Goal: Obtain resource: Obtain resource

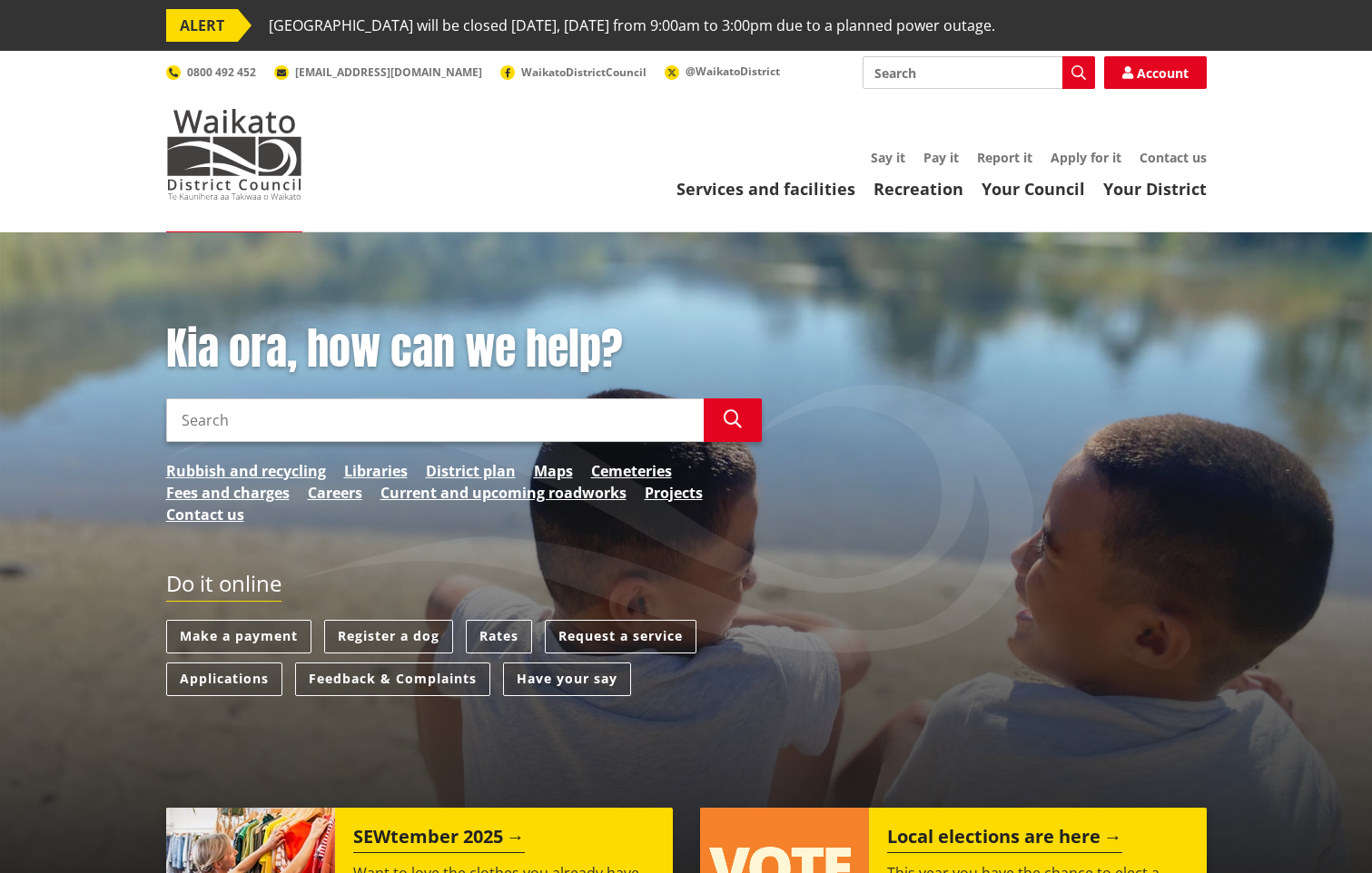
click at [325, 435] on input "Search" at bounding box center [435, 420] width 538 height 44
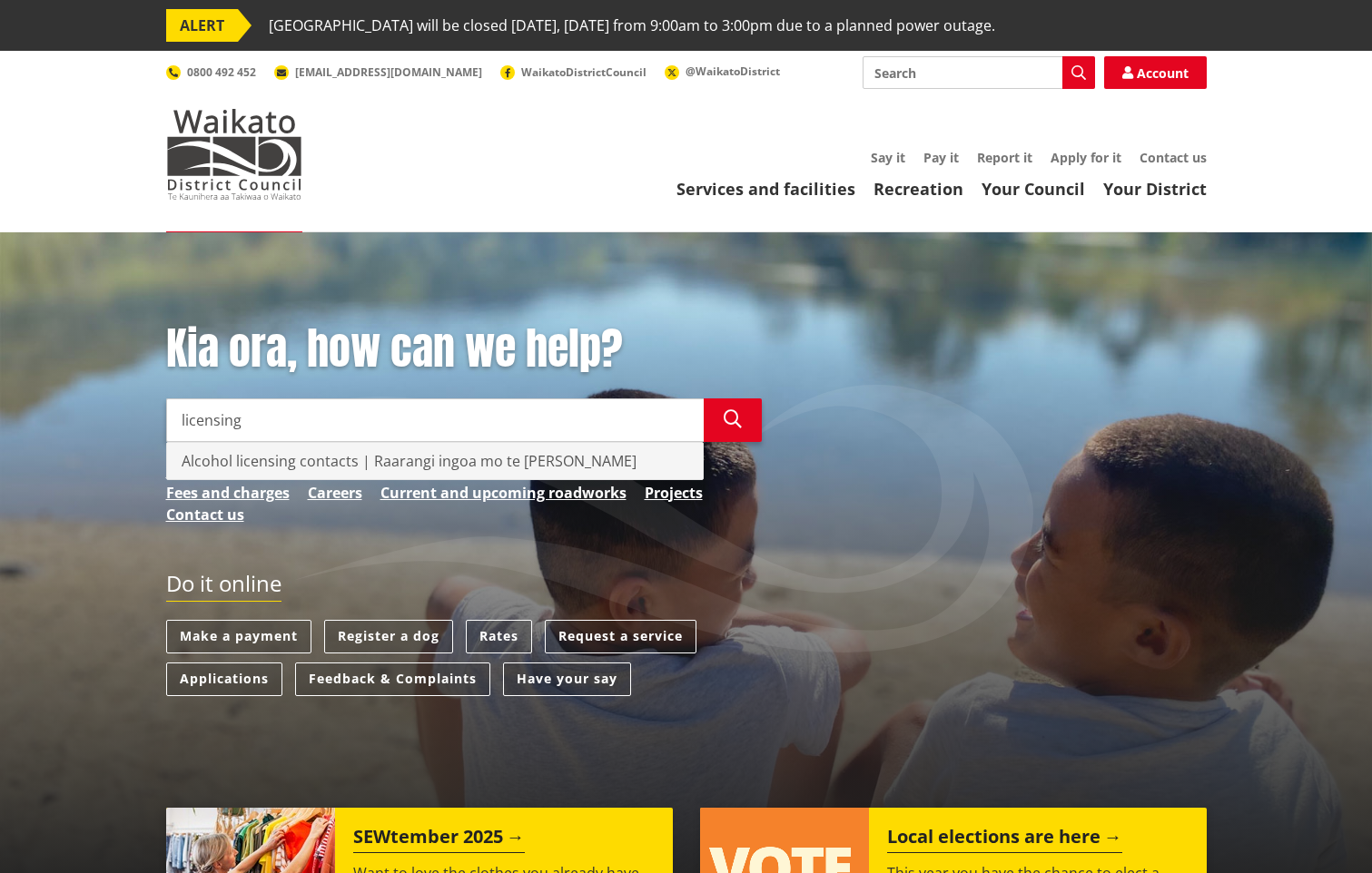
click at [301, 465] on div "Alcohol licensing contacts | Raarangi ingoa mo te raihana waipiro" at bounding box center [435, 460] width 536 height 36
type input "Alcohol licensing contacts | Raarangi ingoa mo te raihana waipiro"
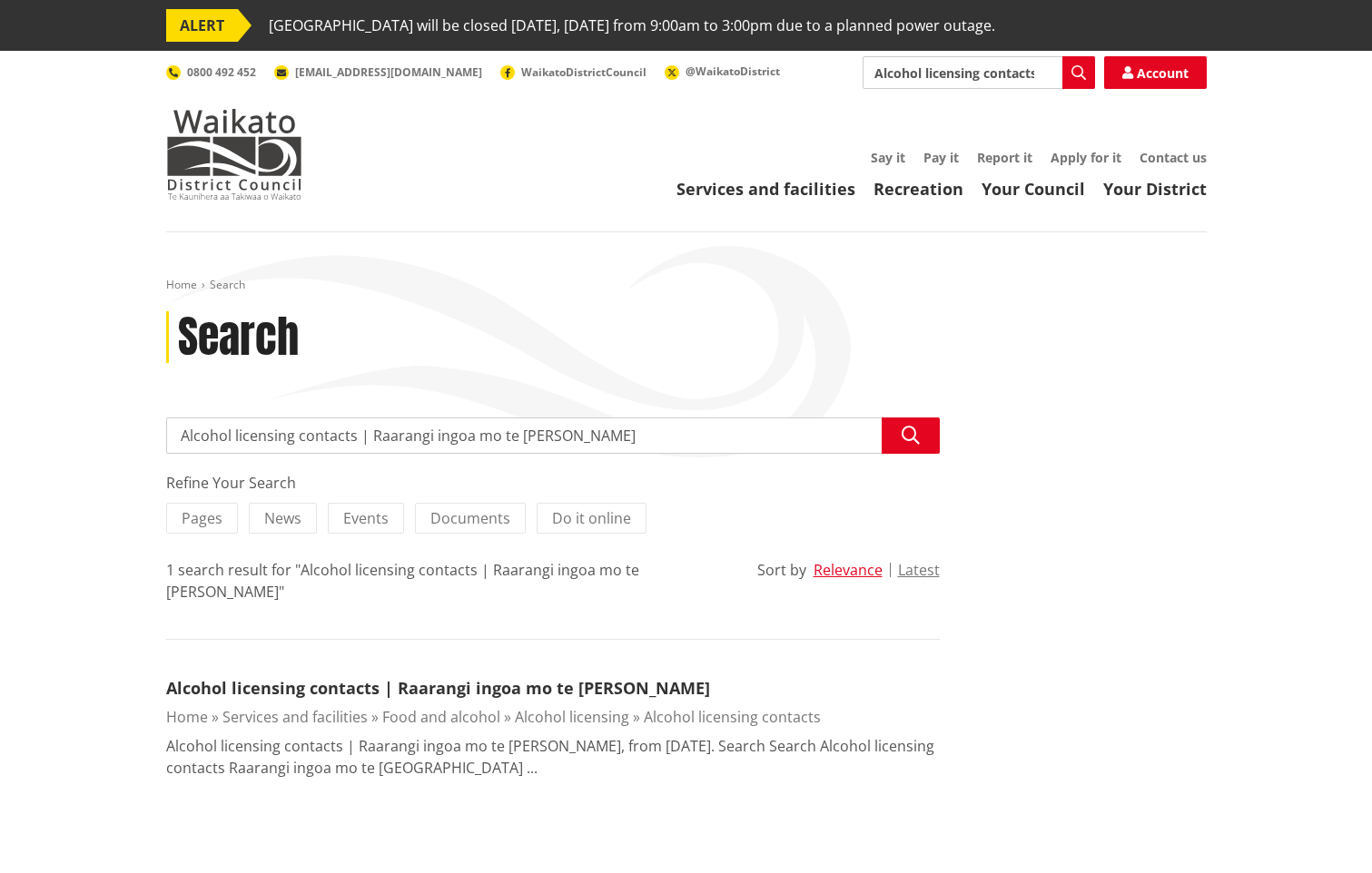
click at [646, 442] on input "Alcohol licensing contacts | Raarangi ingoa mo te [PERSON_NAME]" at bounding box center [553, 435] width 774 height 36
drag, startPoint x: 646, startPoint y: 442, endPoint x: 308, endPoint y: 440, distance: 338.0
click at [308, 440] on input "Alcohol licensing contacts | Raarangi ingoa mo te [PERSON_NAME]" at bounding box center [553, 435] width 774 height 36
type input "Alcohol licensing"
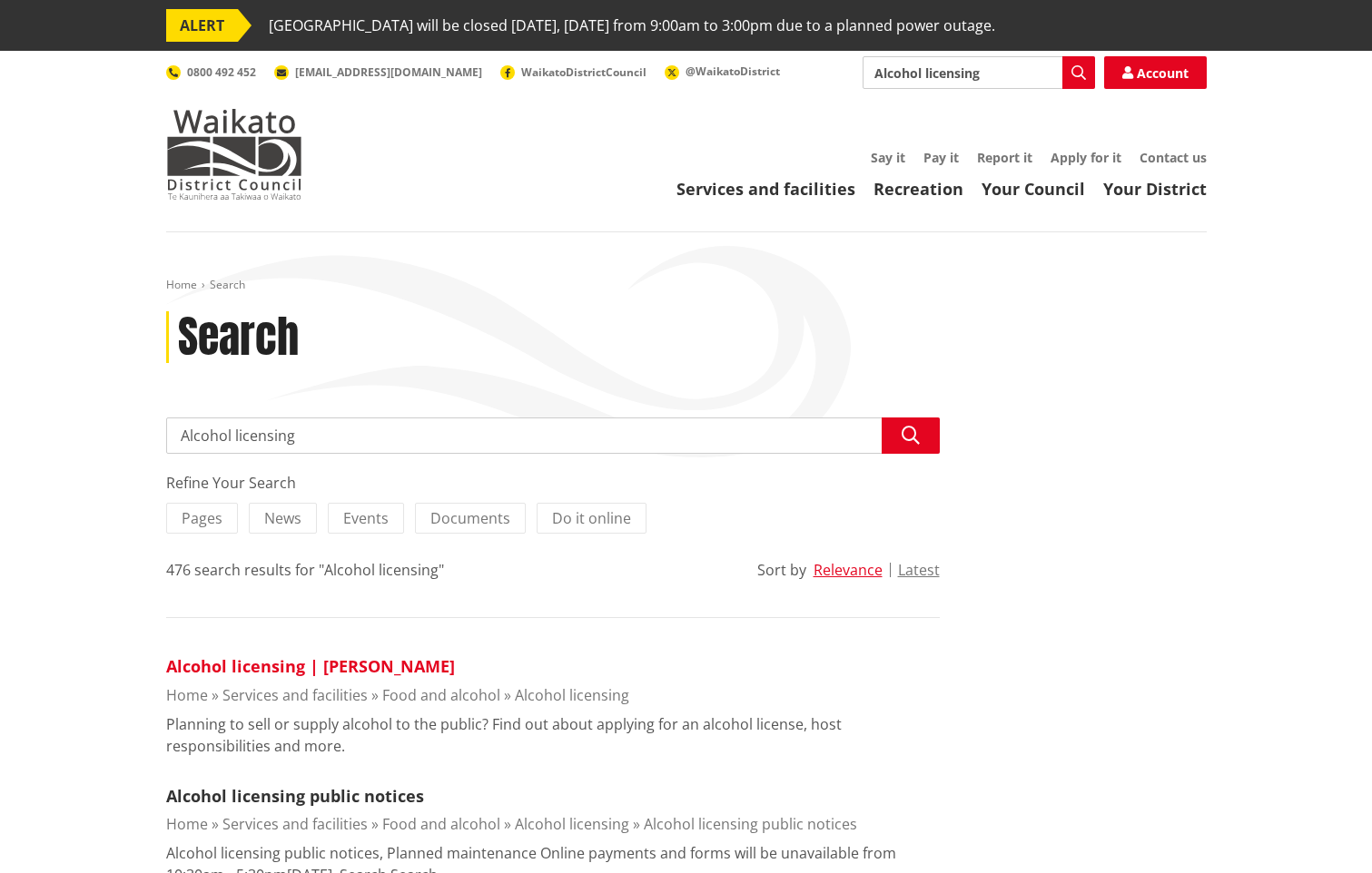
click at [255, 663] on link "Alcohol licensing | Raihana Waipiro" at bounding box center [311, 666] width 288 height 21
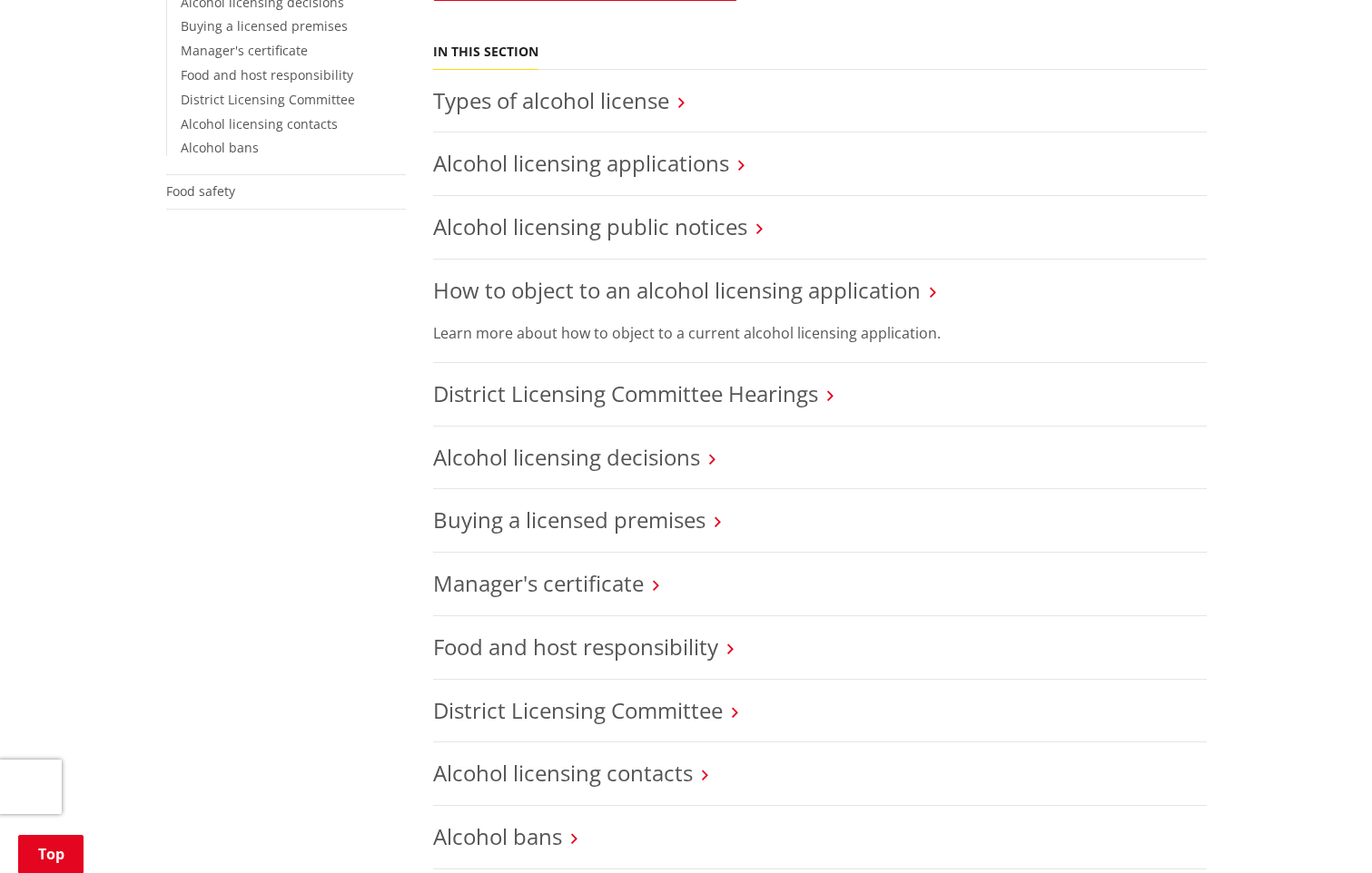
scroll to position [666, 0]
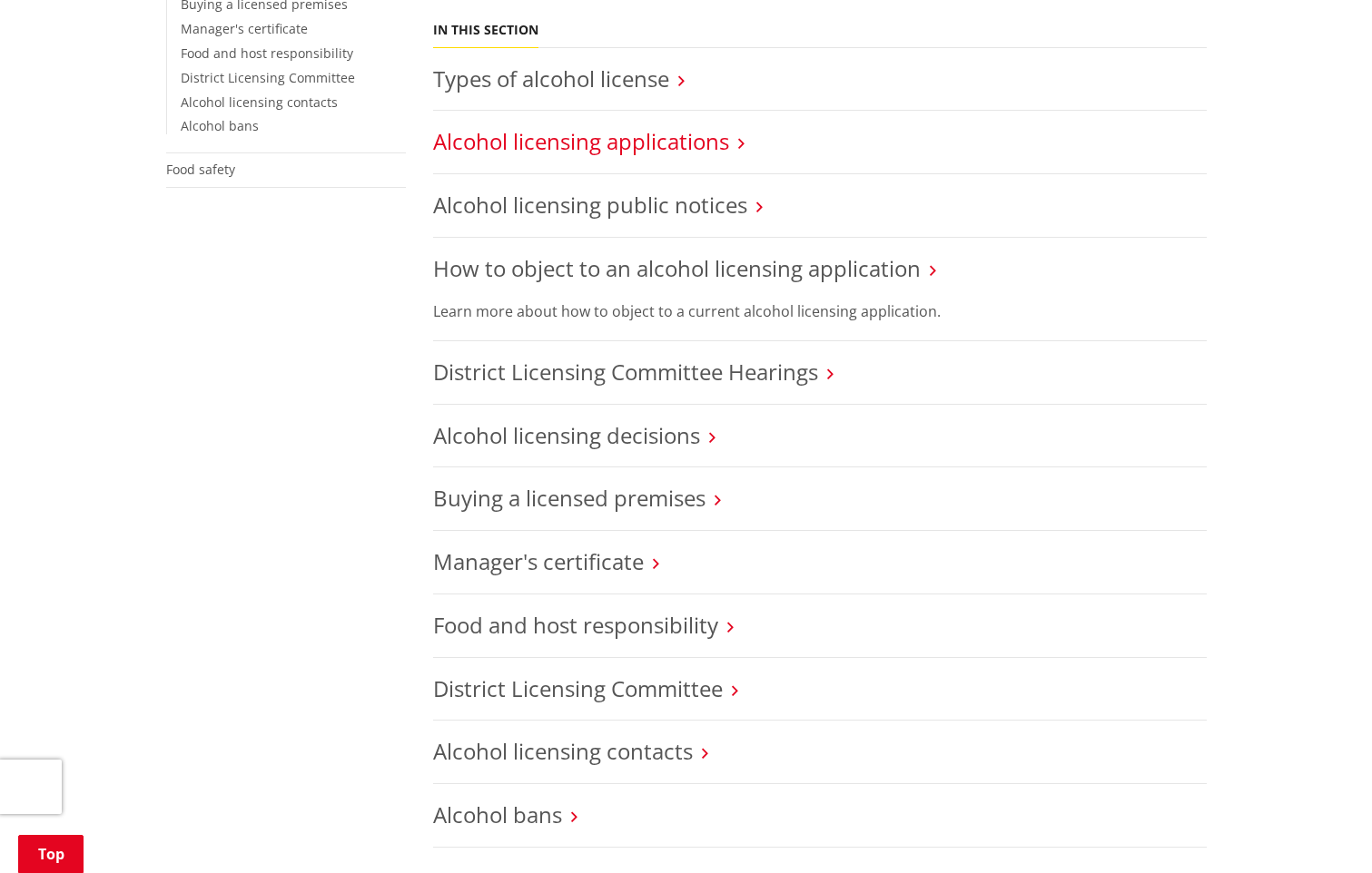
click at [647, 138] on link "Alcohol licensing applications" at bounding box center [581, 141] width 296 height 30
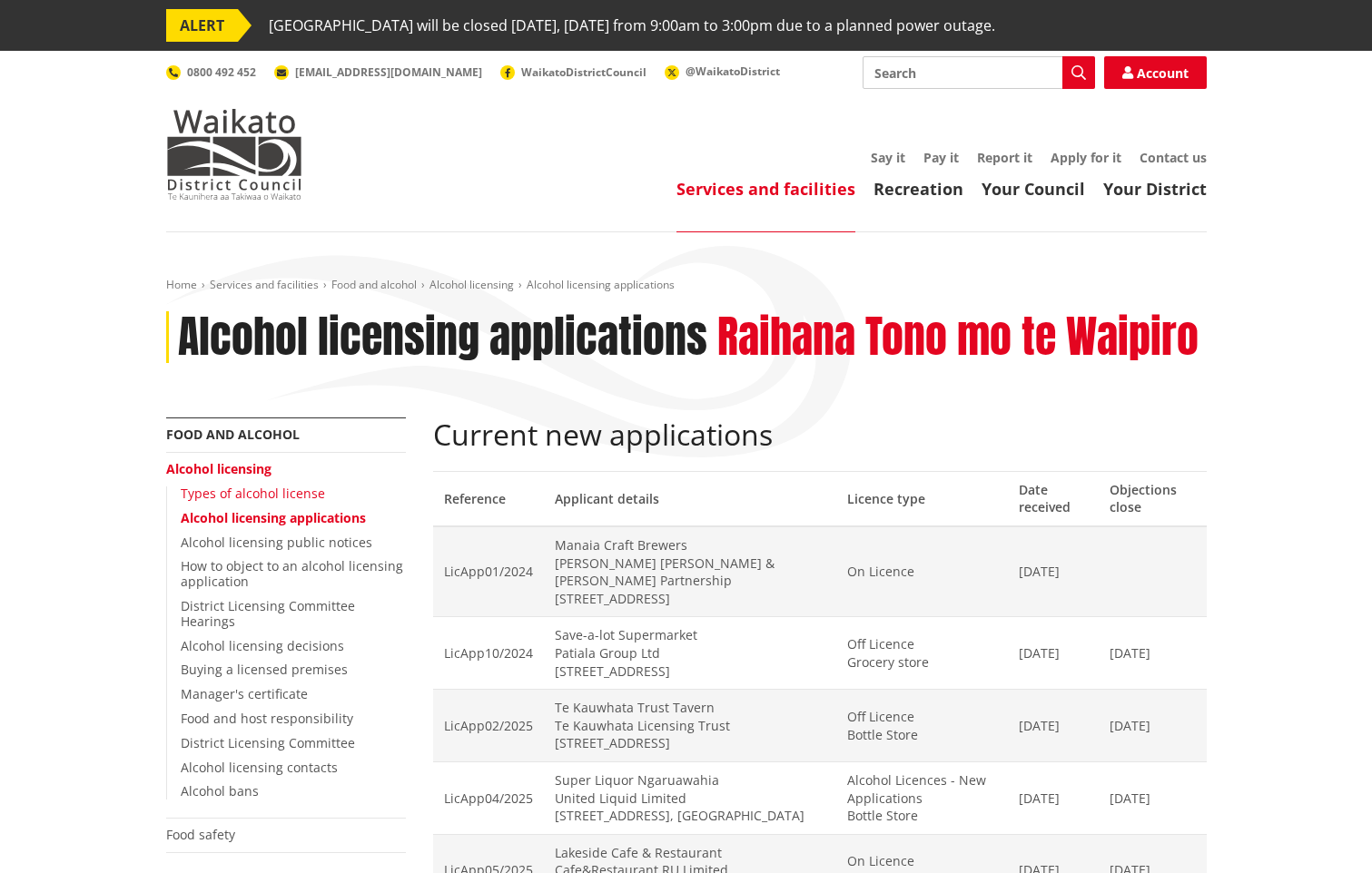
click at [281, 495] on link "Types of alcohol license" at bounding box center [252, 493] width 144 height 18
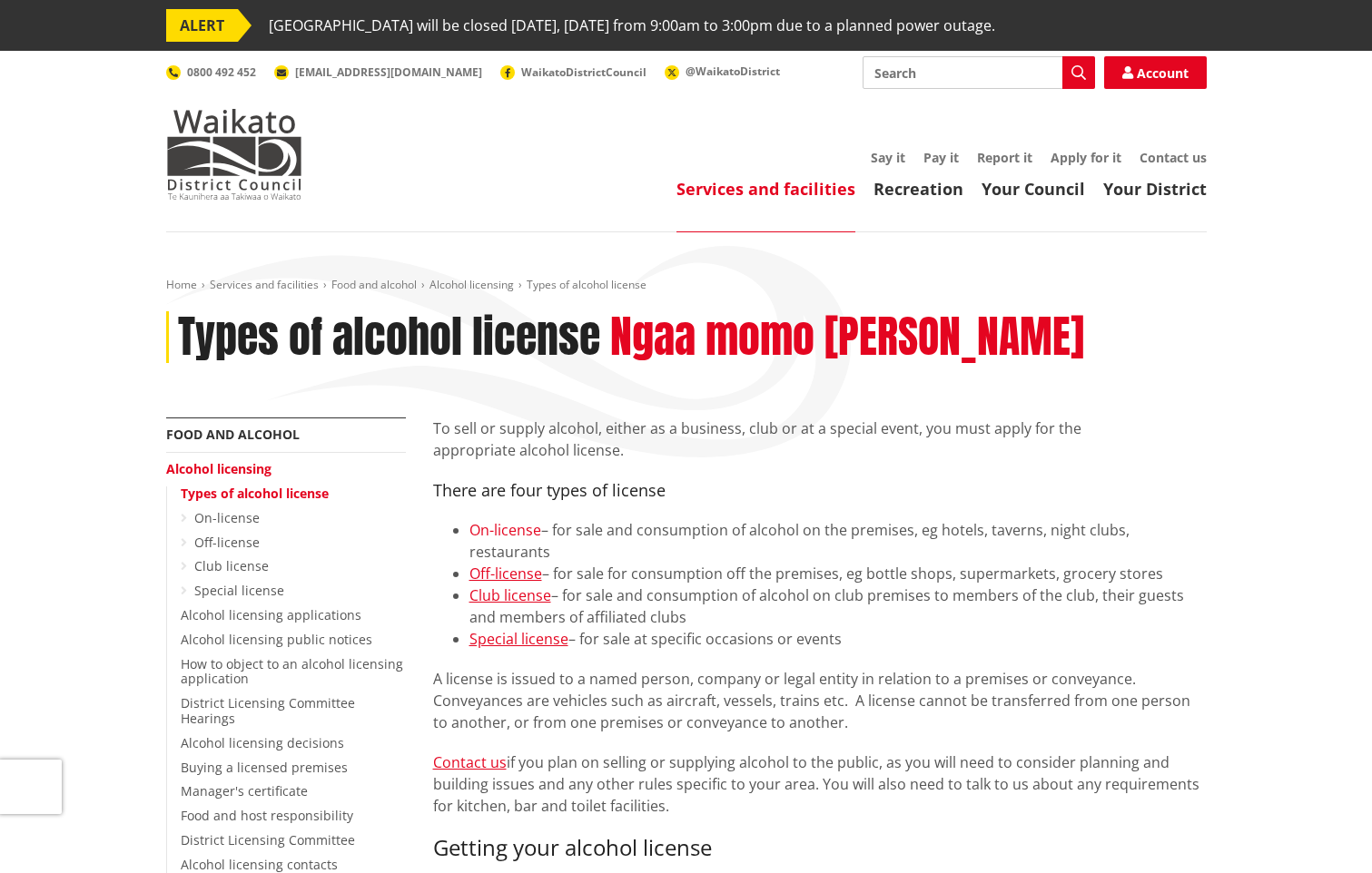
click at [504, 528] on link "On-license" at bounding box center [505, 529] width 72 height 20
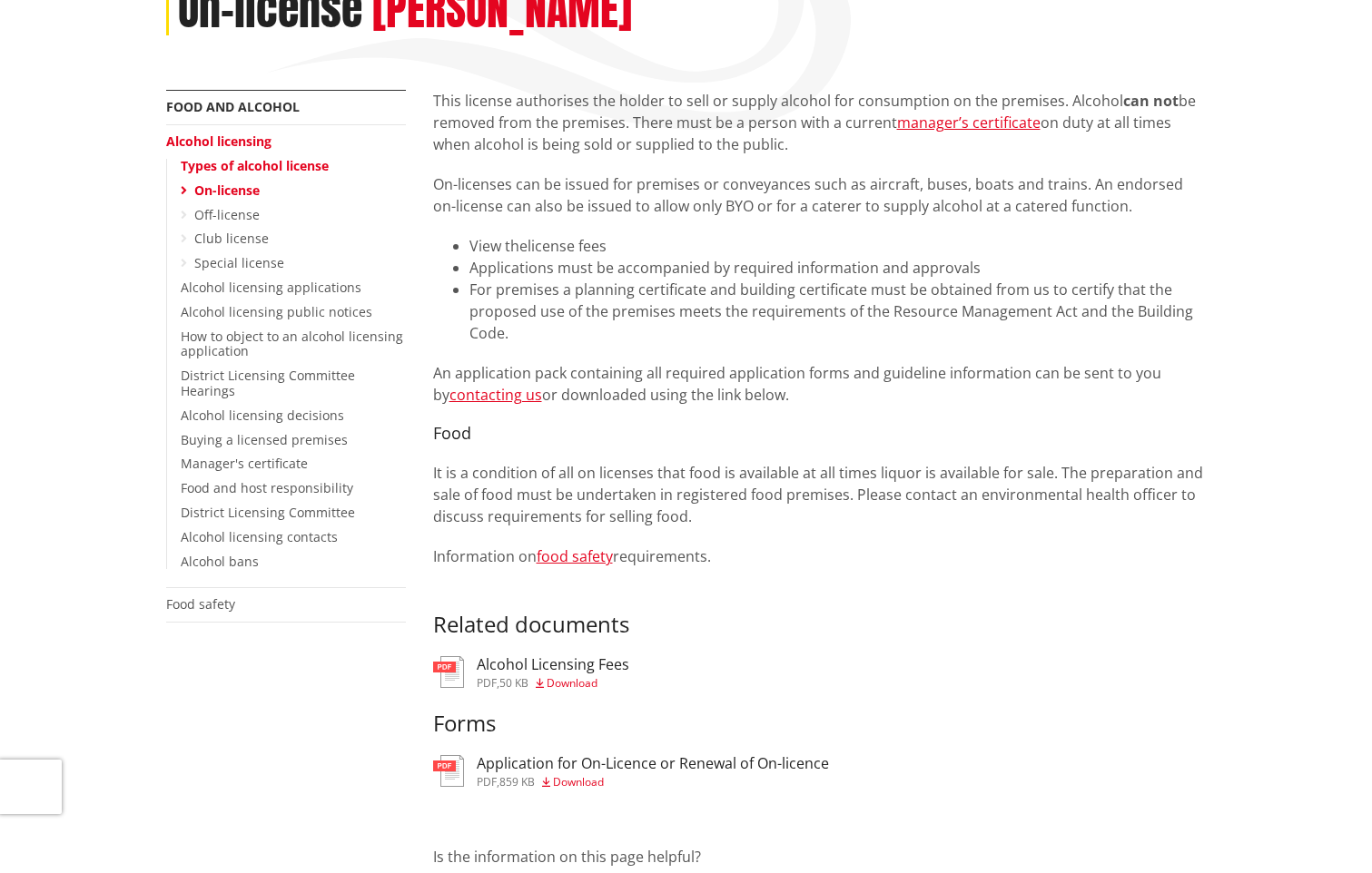
scroll to position [333, 0]
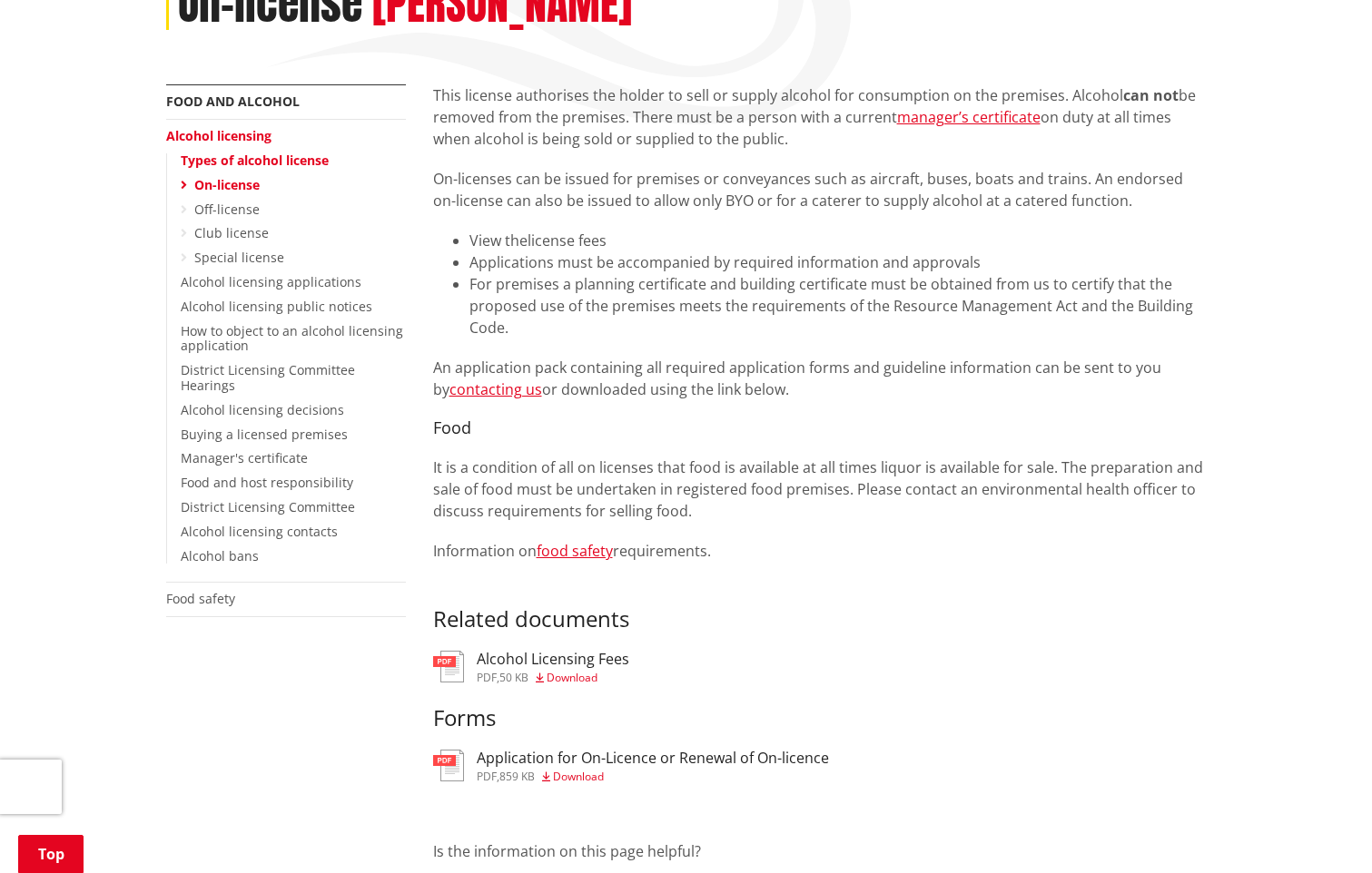
click at [577, 779] on span "Download" at bounding box center [579, 776] width 51 height 16
